Goal: Task Accomplishment & Management: Manage account settings

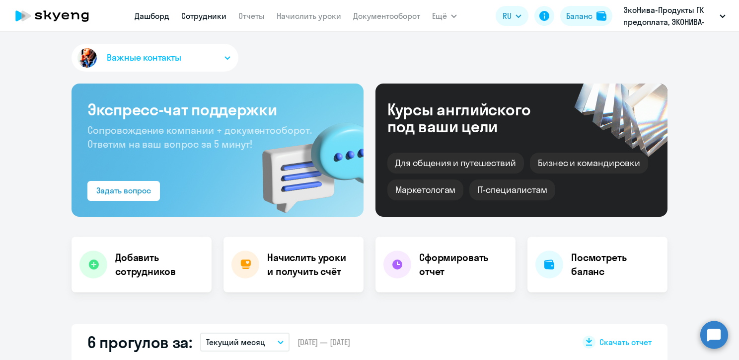
click at [215, 16] on link "Сотрудники" at bounding box center [203, 16] width 45 height 10
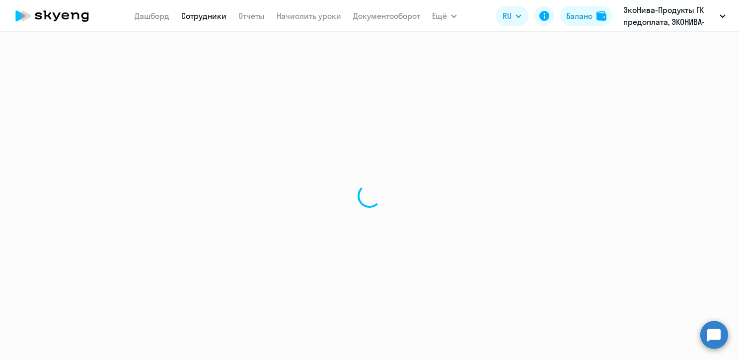
select select "30"
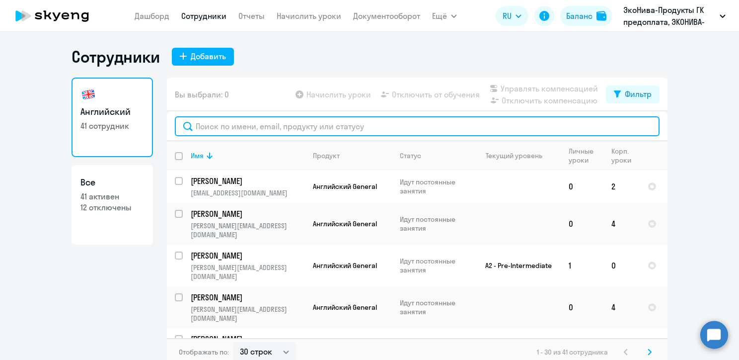
click at [226, 123] on input "text" at bounding box center [417, 126] width 485 height 20
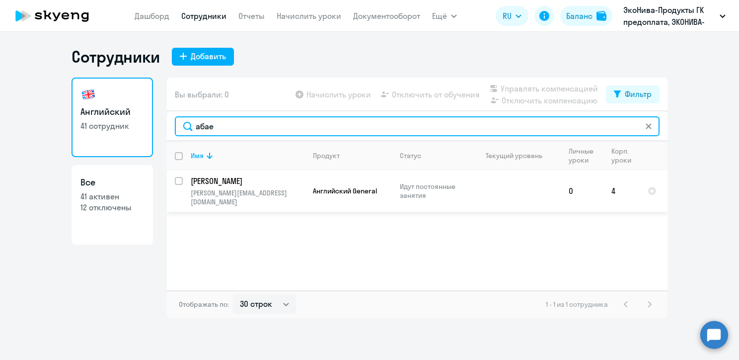
type input "абае"
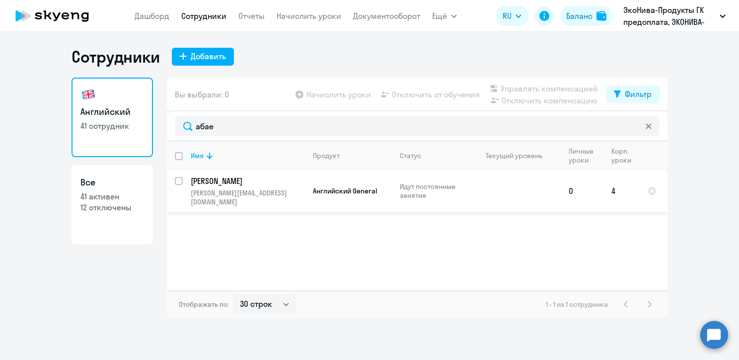
click at [179, 180] on input "select row 38469711" at bounding box center [185, 187] width 20 height 20
checkbox input "true"
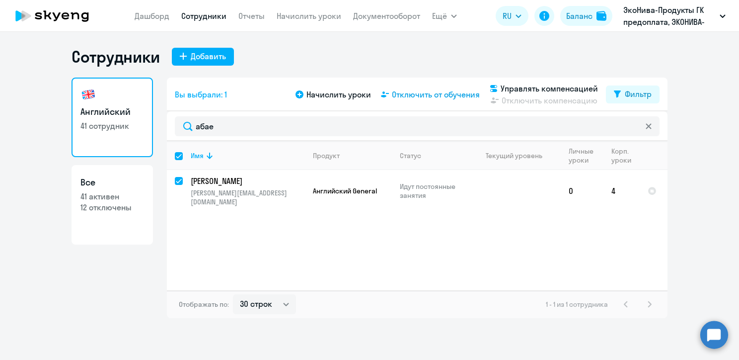
click at [394, 95] on span "Отключить от обучения" at bounding box center [436, 94] width 88 height 12
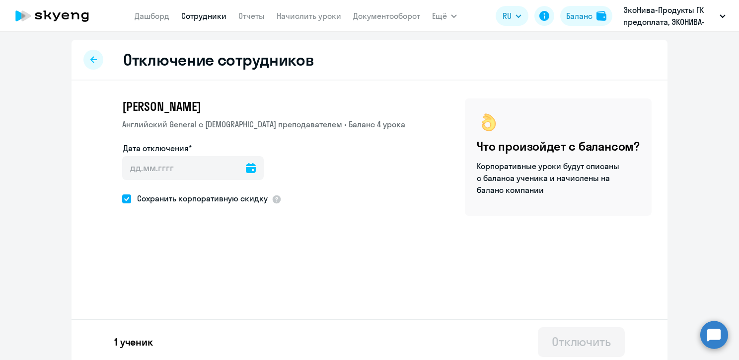
click at [247, 165] on icon at bounding box center [251, 168] width 10 height 10
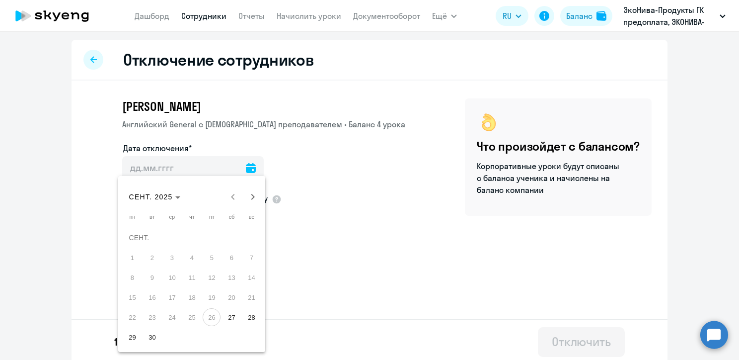
click at [231, 306] on button "20" at bounding box center [232, 297] width 20 height 20
click at [230, 314] on span "27" at bounding box center [232, 317] width 18 height 18
type input "[DATE]"
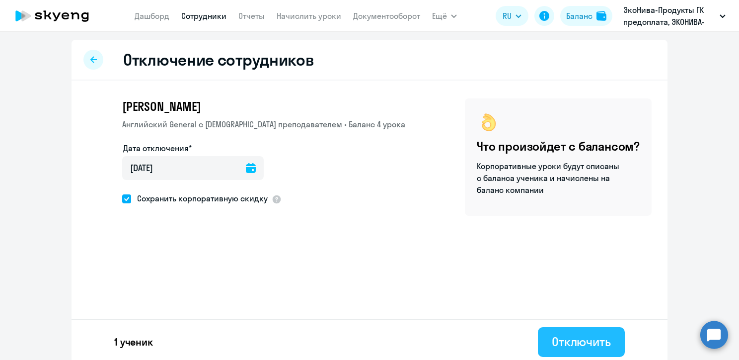
click at [580, 341] on div "Отключить" at bounding box center [581, 341] width 59 height 16
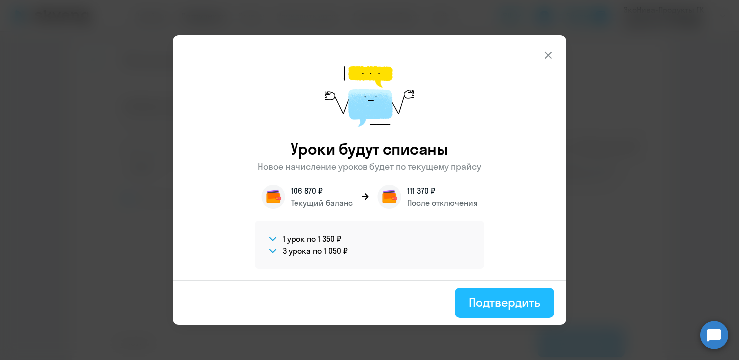
click at [499, 302] on div "Подтвердить" at bounding box center [505, 302] width 72 height 16
